Goal: Use online tool/utility: Use online tool/utility

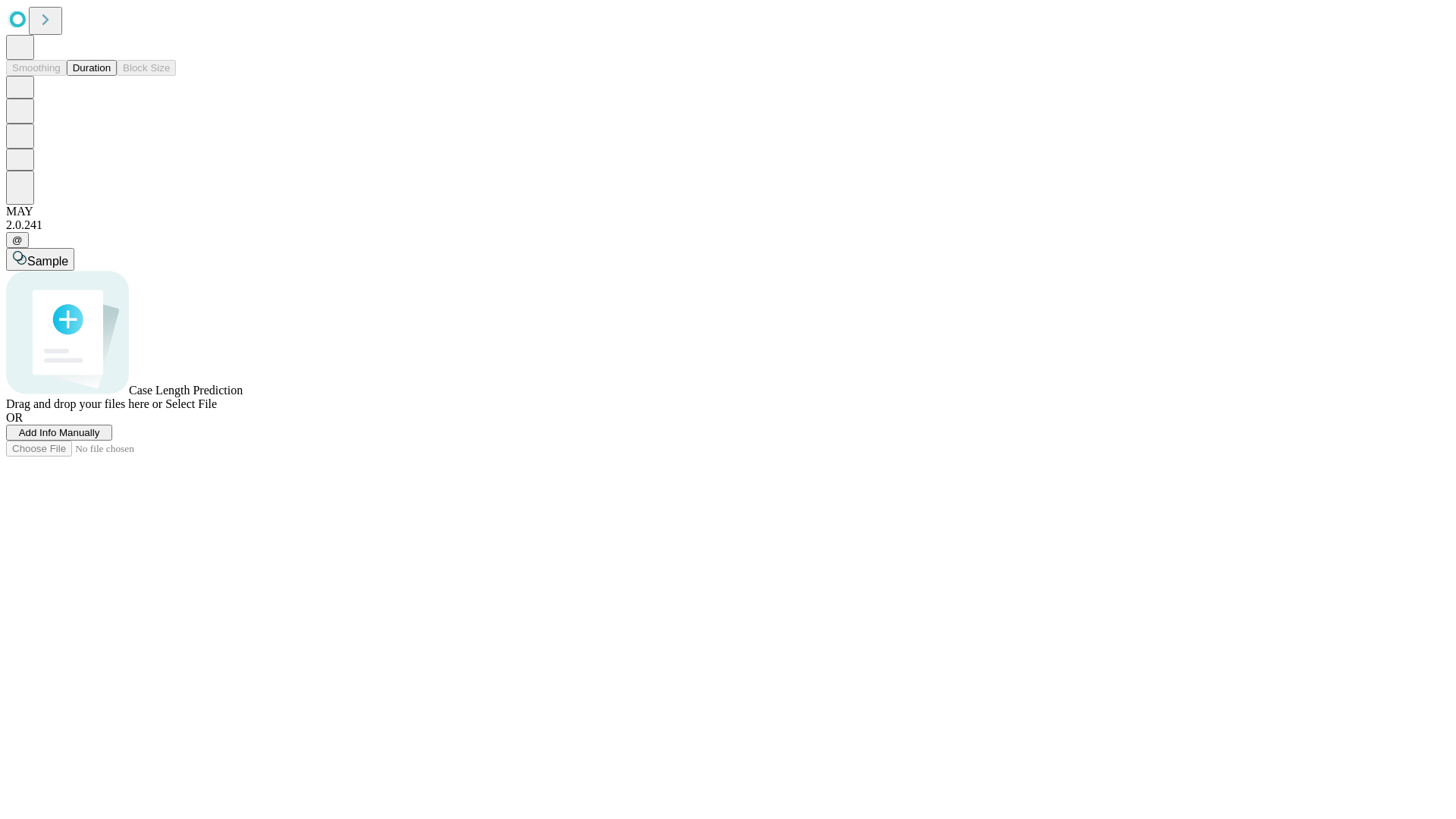
click at [110, 76] on button "Duration" at bounding box center [92, 68] width 50 height 16
click at [68, 255] on span "Sample" at bounding box center [48, 262] width 41 height 13
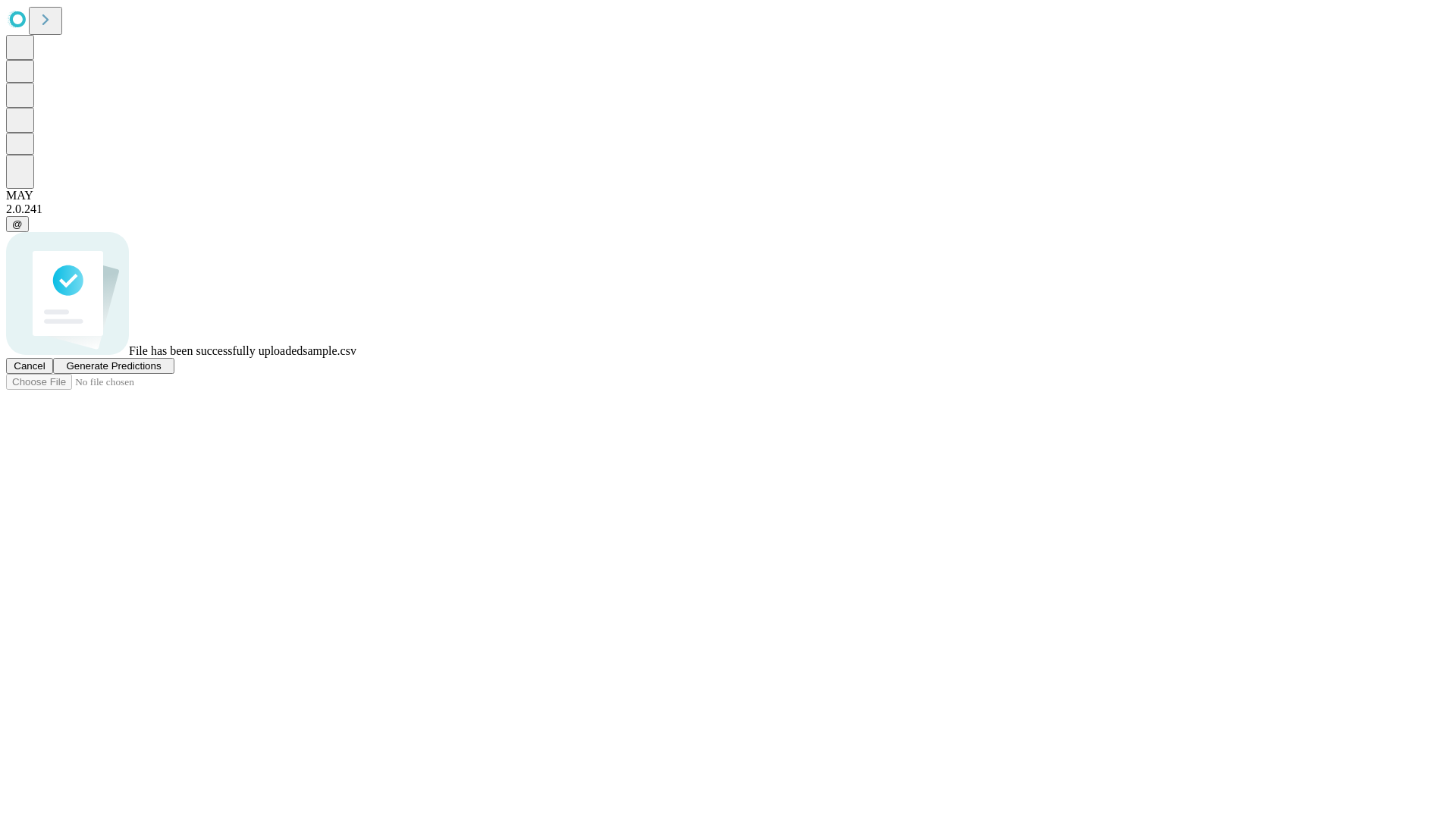
click at [161, 372] on span "Generate Predictions" at bounding box center [113, 366] width 94 height 11
